Goal: Information Seeking & Learning: Get advice/opinions

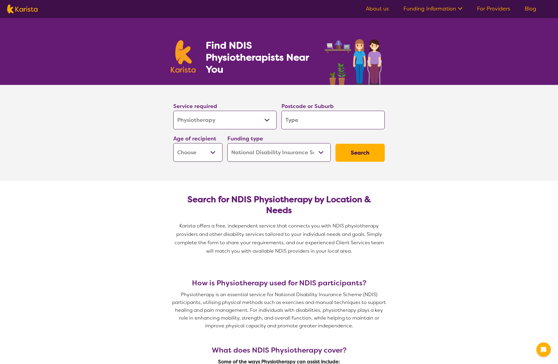
select select "Physiotherapy"
select select "NDIS"
select select "Physiotherapy"
select select "NDIS"
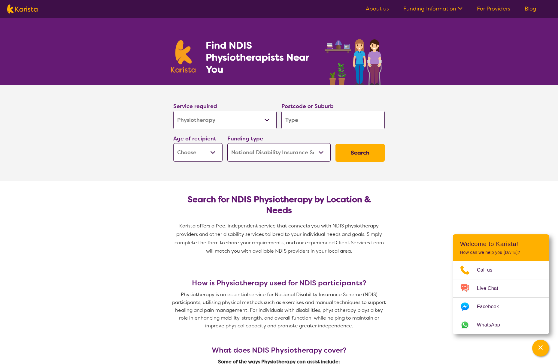
click at [360, 120] on input "search" at bounding box center [332, 120] width 103 height 19
type input "6"
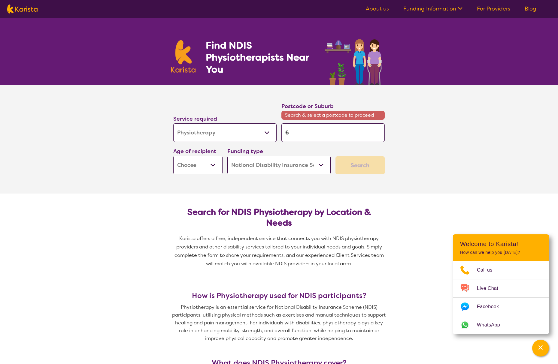
type input "60"
type input "606"
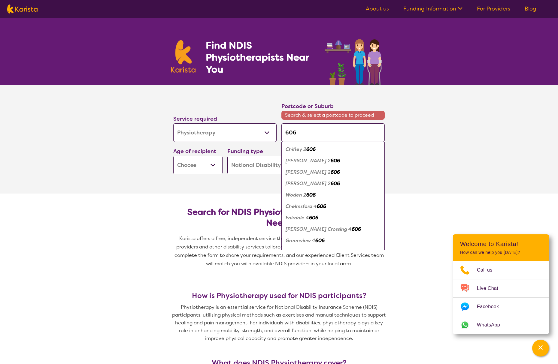
type input "6065"
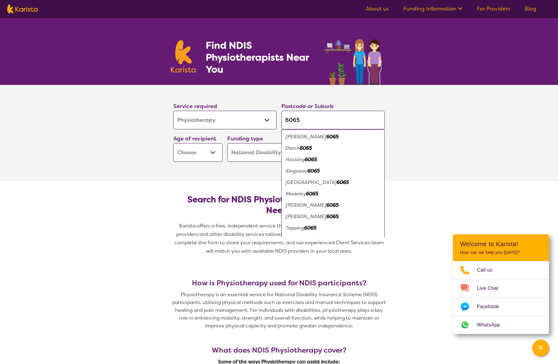
type input "6065"
click at [336, 183] on em "6065" at bounding box center [342, 182] width 12 height 6
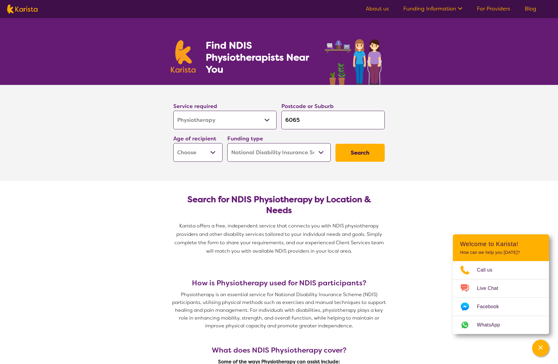
select select "EC"
click at [364, 151] on button "Search" at bounding box center [359, 153] width 49 height 18
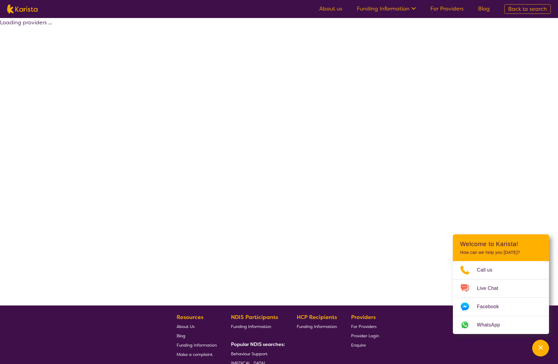
select select "by_score"
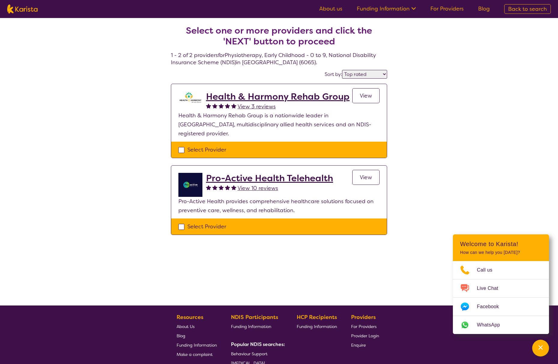
click at [250, 105] on span "View 3 reviews" at bounding box center [256, 106] width 38 height 7
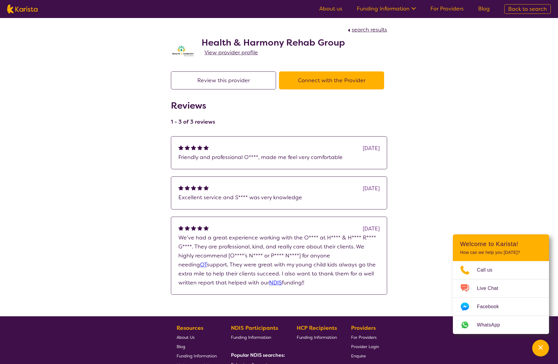
click at [219, 52] on span "View provider profile" at bounding box center [230, 52] width 53 height 7
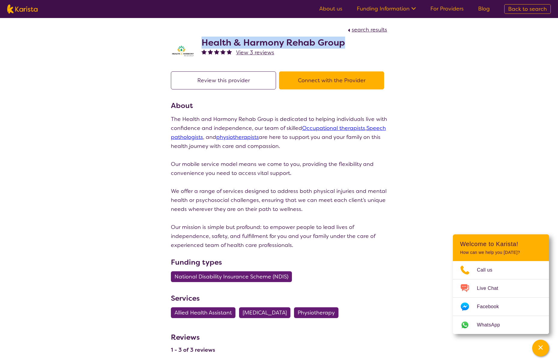
drag, startPoint x: 202, startPoint y: 40, endPoint x: 356, endPoint y: 47, distance: 154.4
click at [356, 47] on div "Health & Harmony Rehab Group View 3 reviews" at bounding box center [279, 49] width 216 height 30
copy h2 "Health & Harmony Rehab Group"
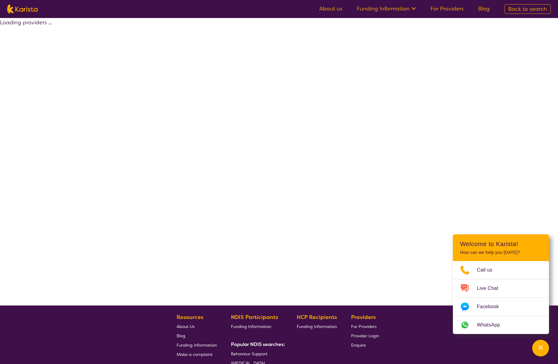
select select "by_score"
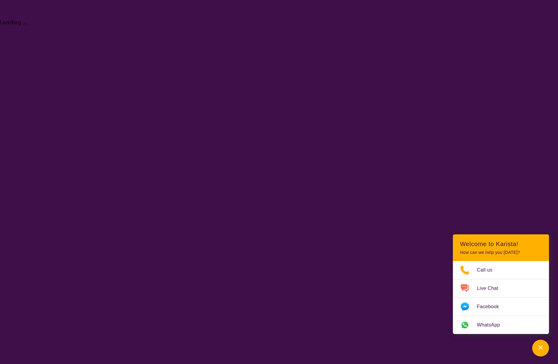
select select "Physiotherapy"
select select "EC"
select select "NDIS"
select select "Physiotherapy"
select select "EC"
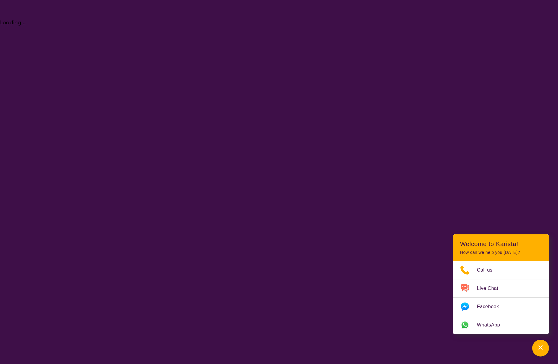
select select "NDIS"
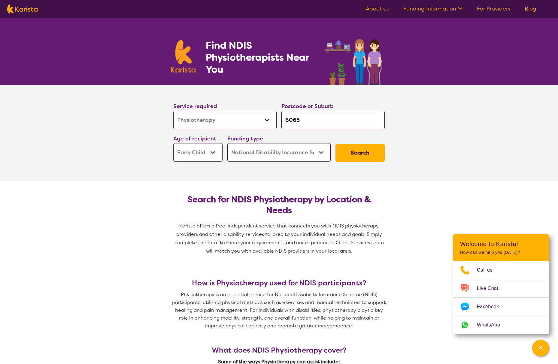
drag, startPoint x: 306, startPoint y: 122, endPoint x: 270, endPoint y: 121, distance: 36.9
click at [270, 121] on div "Service required Allied Health Assistant Assessment ([MEDICAL_DATA] or [MEDICAL…" at bounding box center [279, 131] width 216 height 65
click at [324, 121] on input "6065" at bounding box center [332, 120] width 103 height 19
click at [323, 121] on input "6065" at bounding box center [332, 120] width 103 height 19
drag, startPoint x: 323, startPoint y: 121, endPoint x: 258, endPoint y: 123, distance: 65.2
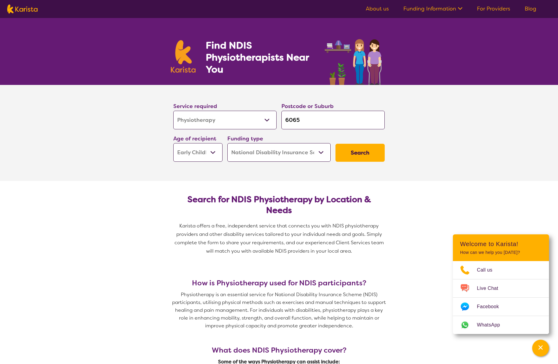
click at [258, 123] on div "Service required Allied Health Assistant Assessment ([MEDICAL_DATA] or [MEDICAL…" at bounding box center [279, 131] width 216 height 65
type input "6"
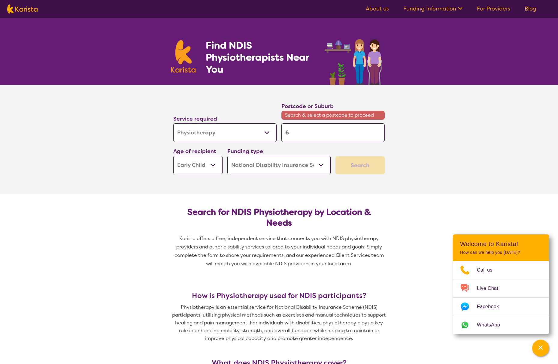
type input "60"
type input "602"
type input "6028"
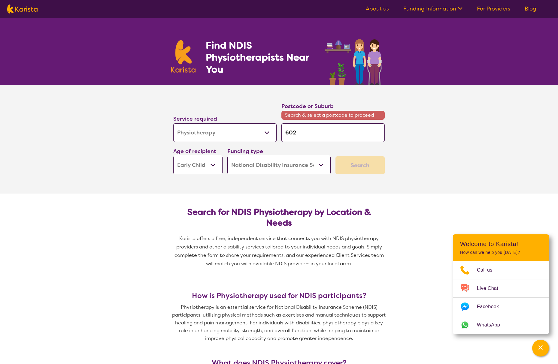
type input "6028"
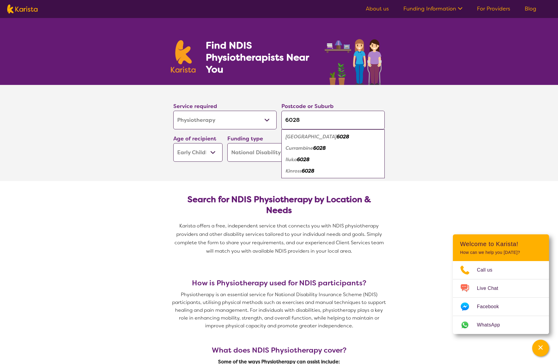
type input "6028"
click at [294, 147] on em "Currambine" at bounding box center [299, 148] width 28 height 6
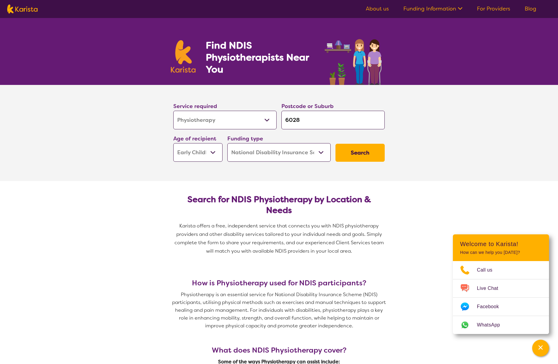
click at [358, 148] on button "Search" at bounding box center [359, 153] width 49 height 18
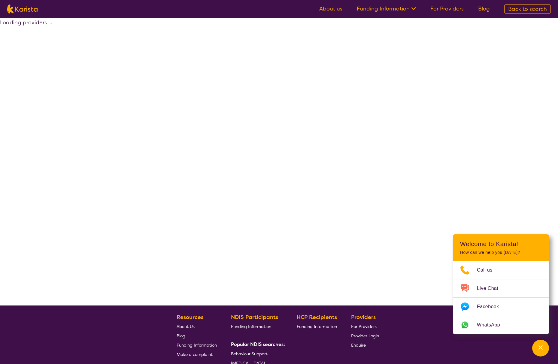
select select "by_score"
